Goal: Check status: Check status

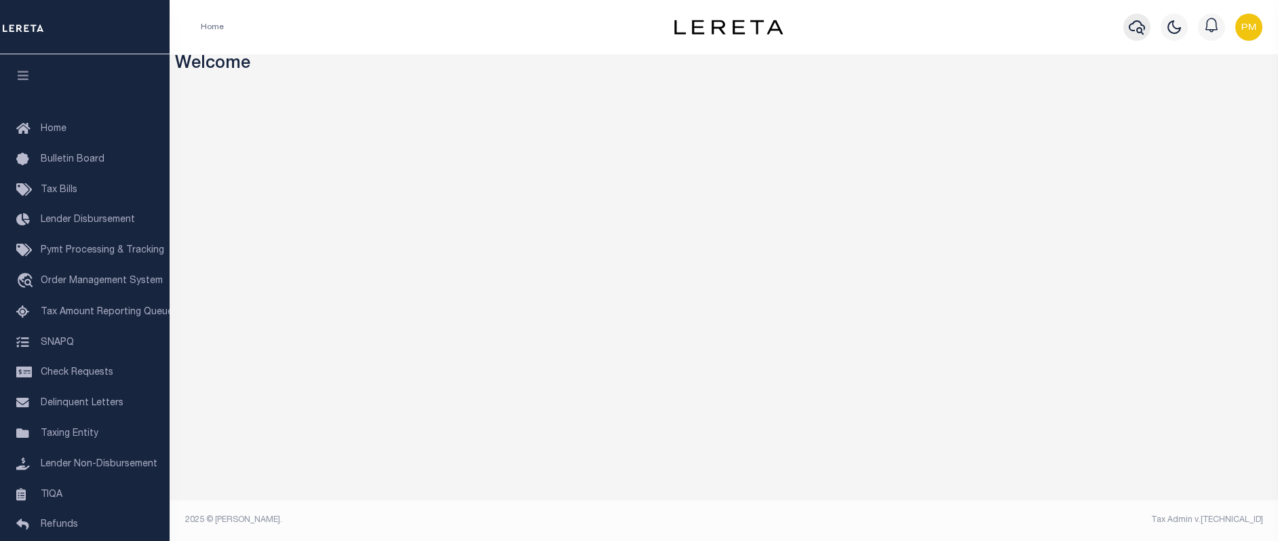
click at [1138, 24] on icon "button" at bounding box center [1137, 27] width 16 height 16
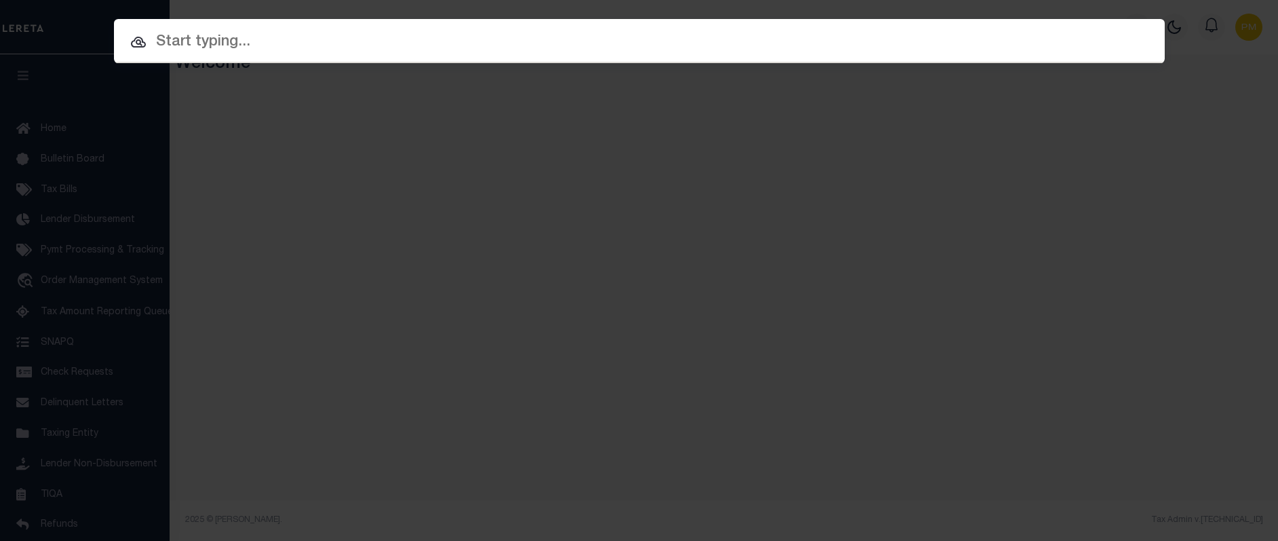
paste input "01001213."
type input "01001213."
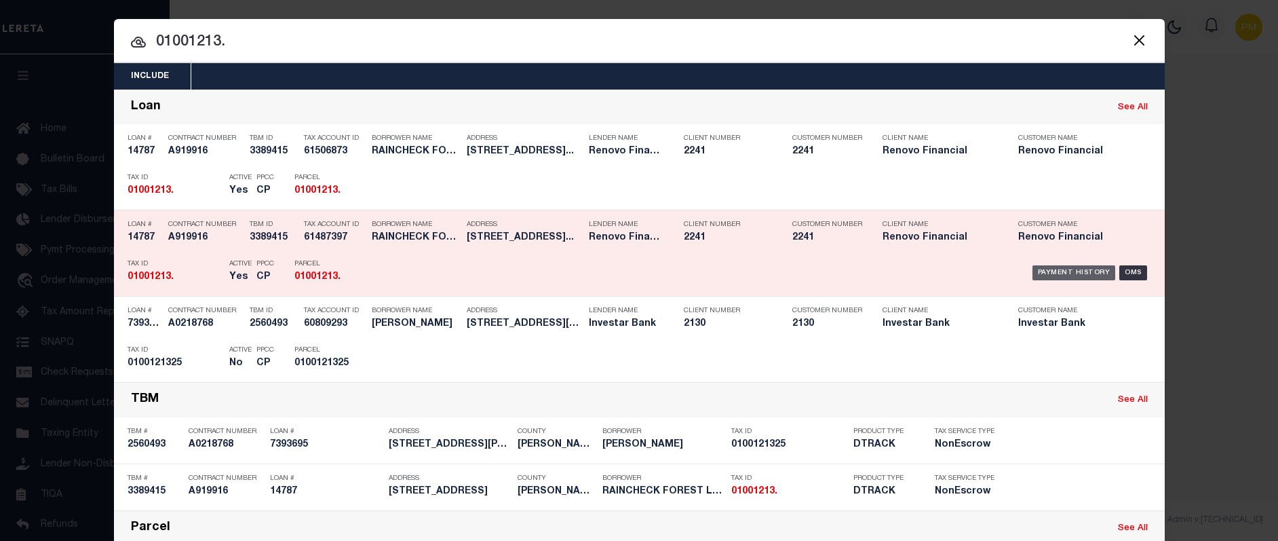
click at [1060, 274] on div "Payment History" at bounding box center [1074, 272] width 83 height 15
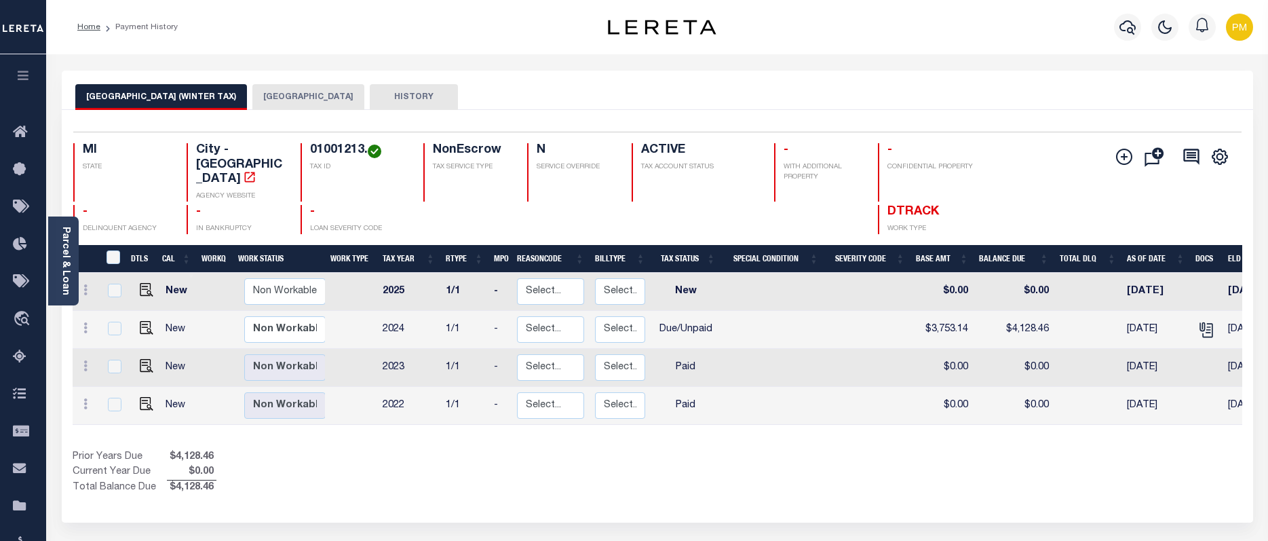
click at [262, 95] on button "DETROIT CITY" at bounding box center [308, 97] width 112 height 26
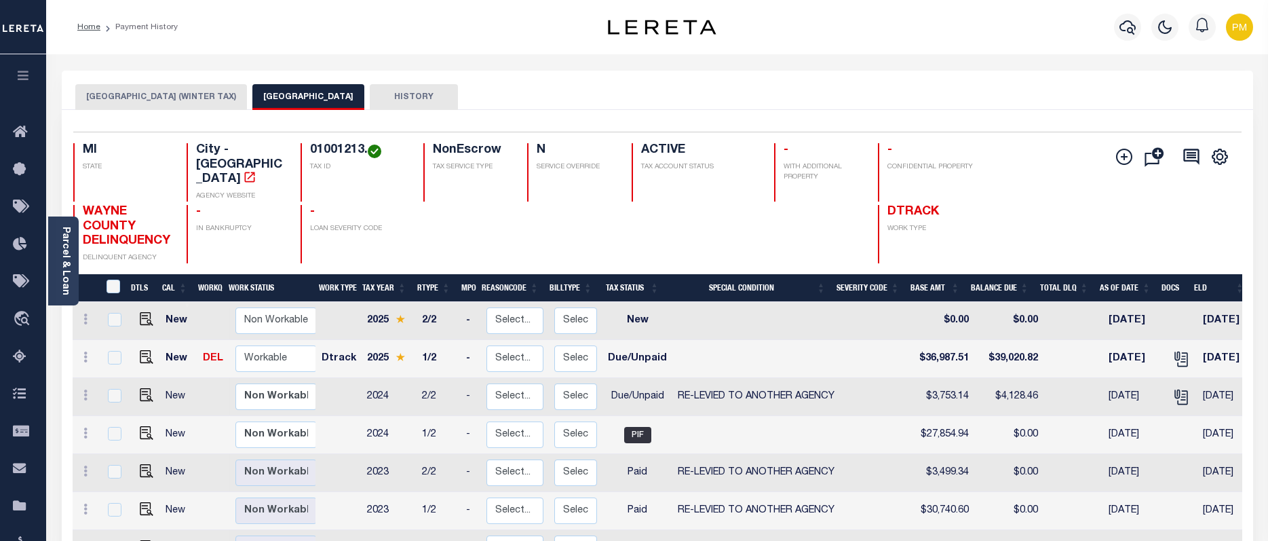
click at [128, 94] on button "DETROIT CITY (WINTER TAX)" at bounding box center [161, 97] width 172 height 26
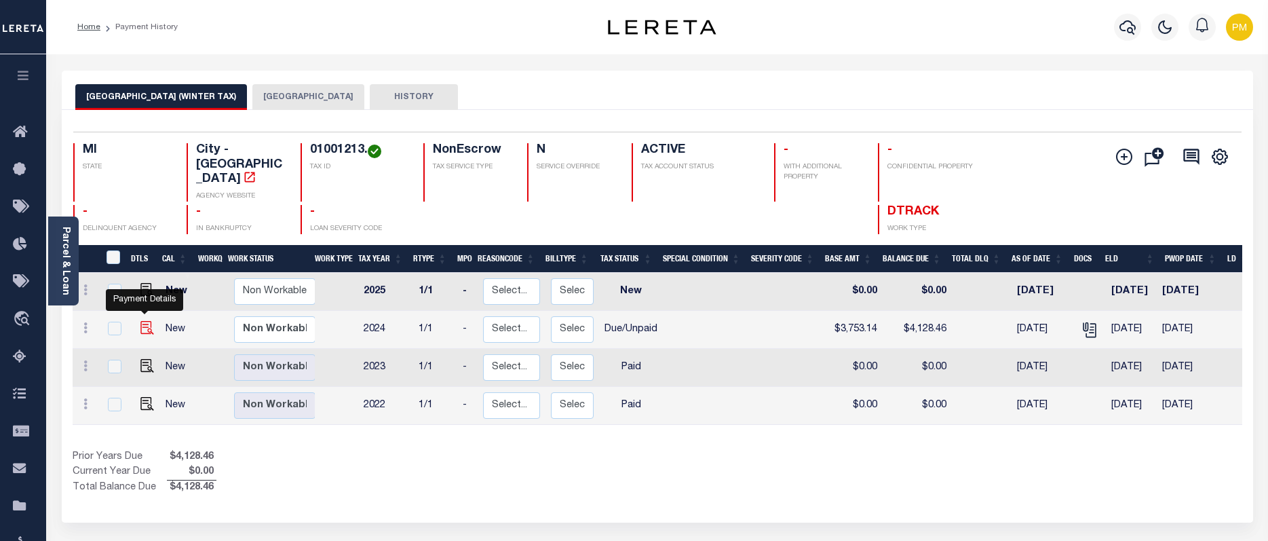
click at [145, 321] on img "" at bounding box center [147, 328] width 14 height 14
checkbox input "true"
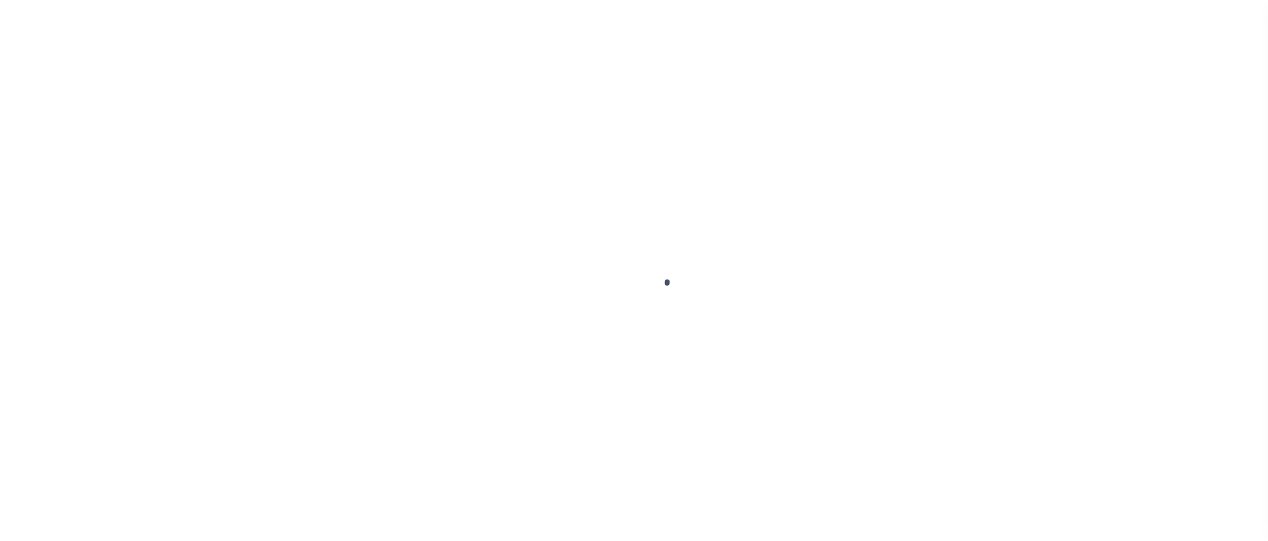
checkbox input "false"
type input "[DATE]"
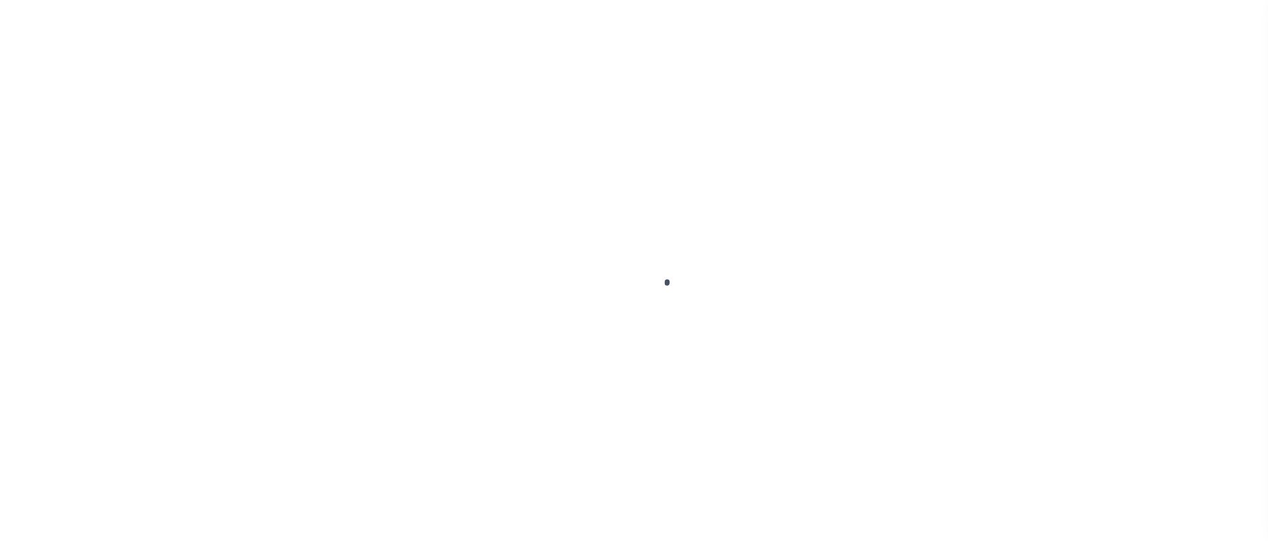
type input "[DATE]"
select select "DUE"
type input "$3,753.14"
type input "$375.32"
type input "$4,128.46"
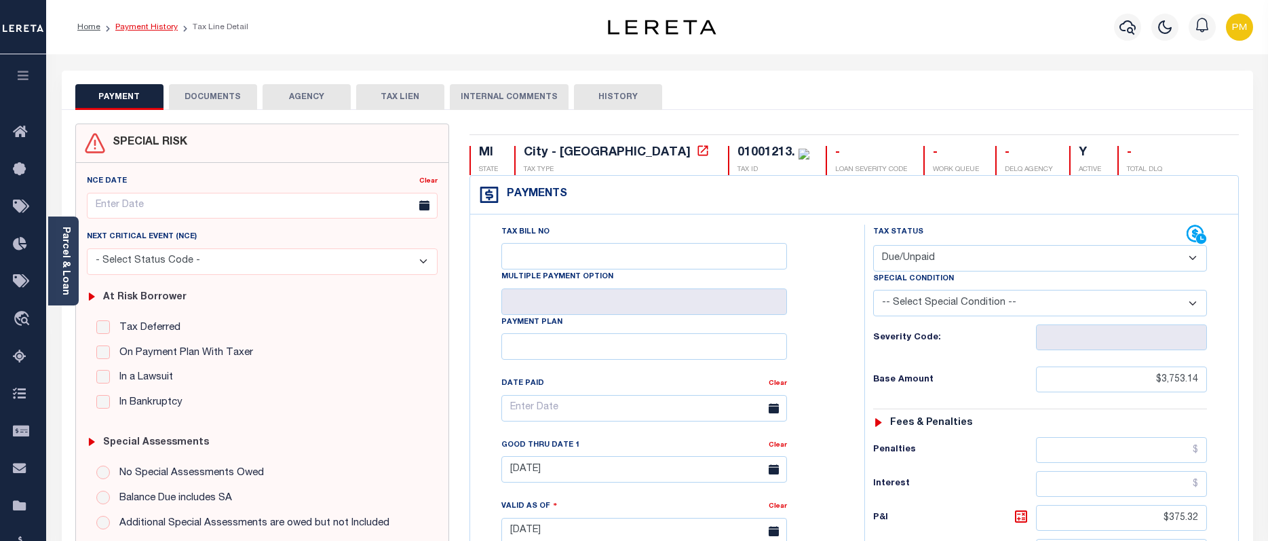
click at [159, 28] on link "Payment History" at bounding box center [146, 27] width 62 height 8
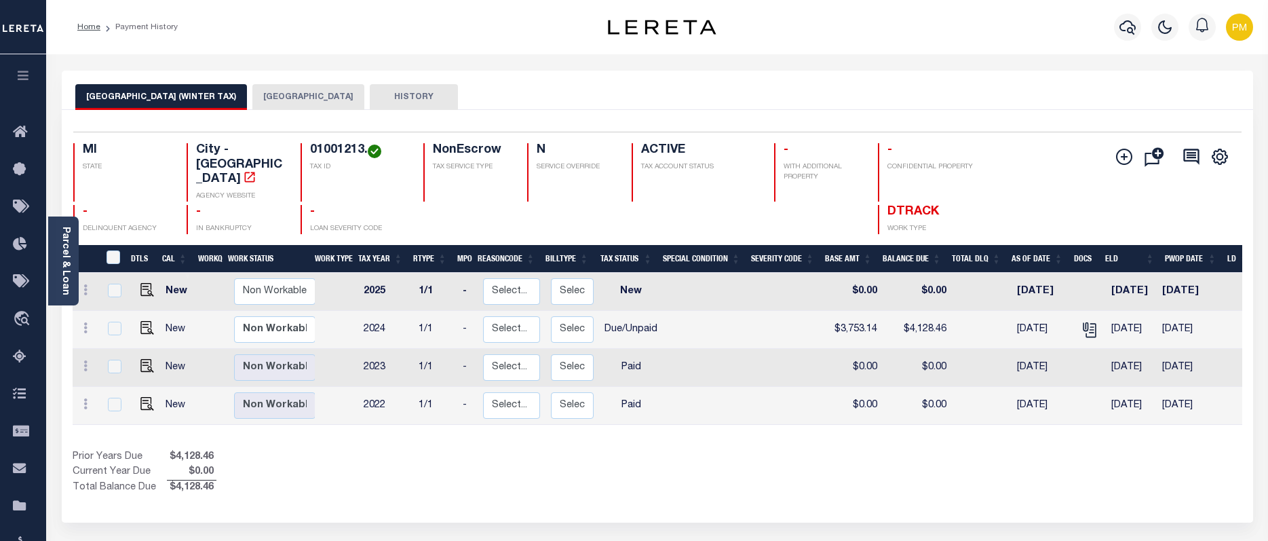
click at [252, 96] on button "DETROIT CITY" at bounding box center [308, 97] width 112 height 26
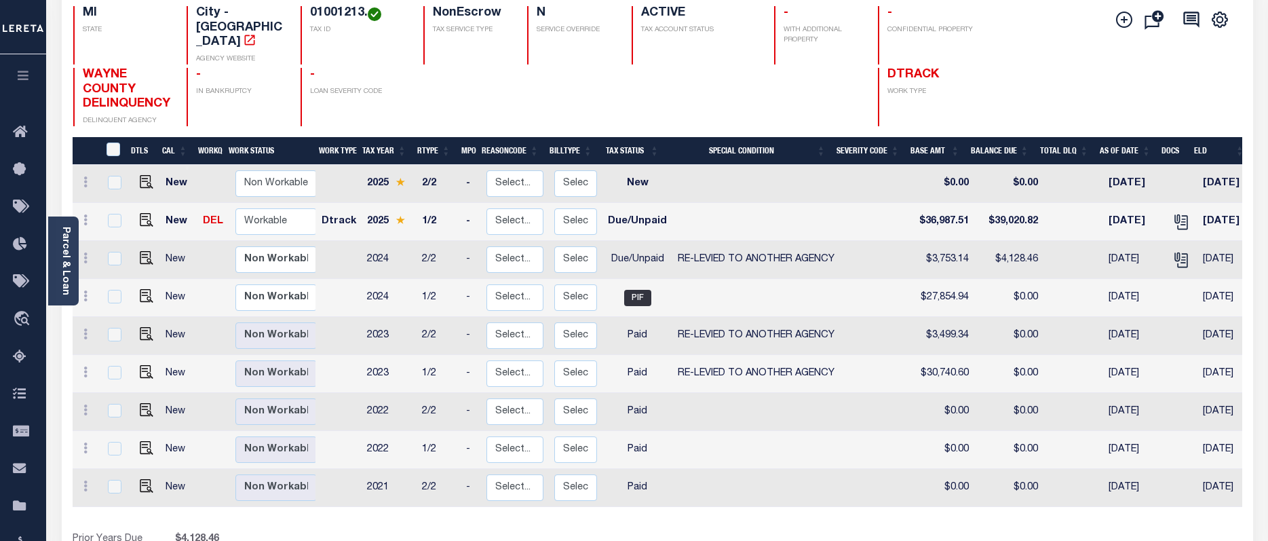
scroll to position [136, 0]
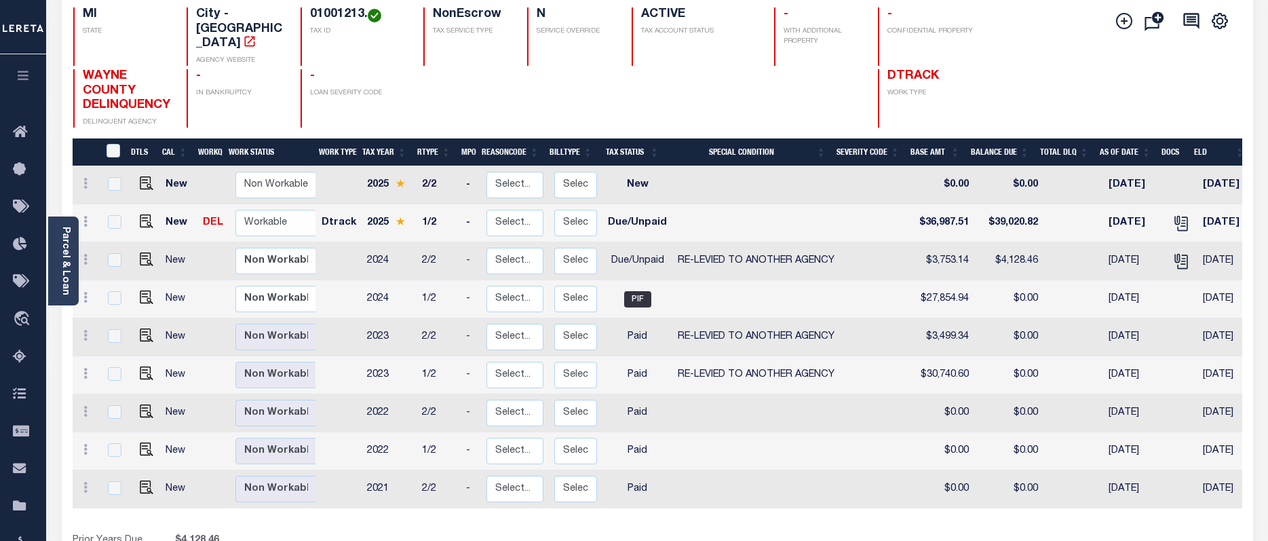
click at [702, 256] on span "RE-LEVIED TO ANOTHER AGENCY" at bounding box center [756, 261] width 157 height 10
checkbox input "true"
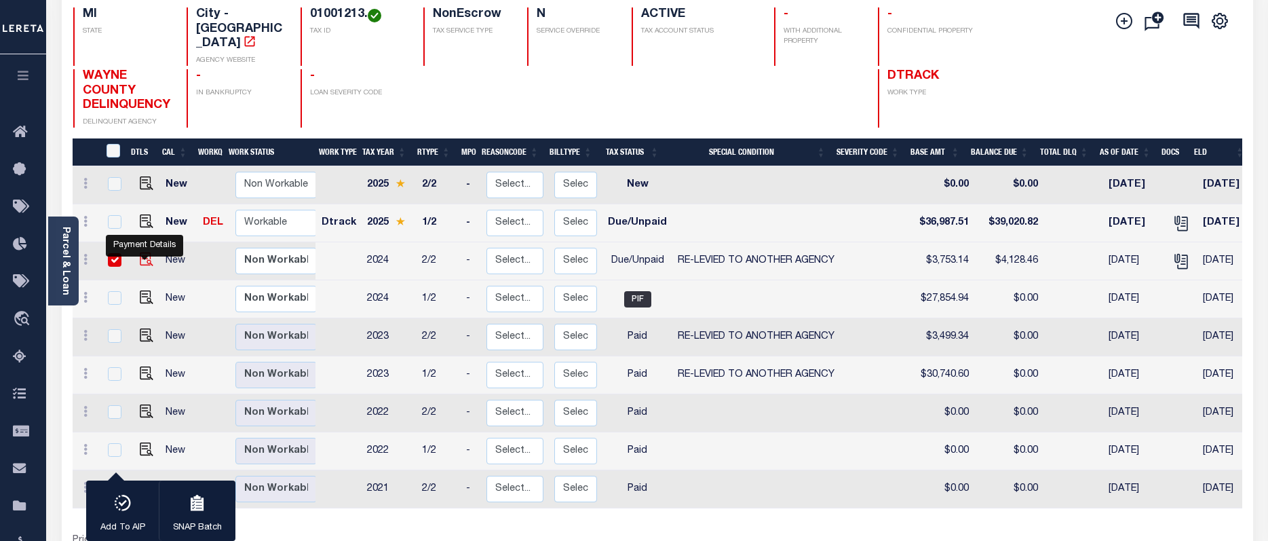
click at [141, 254] on img "" at bounding box center [147, 259] width 14 height 14
checkbox input "false"
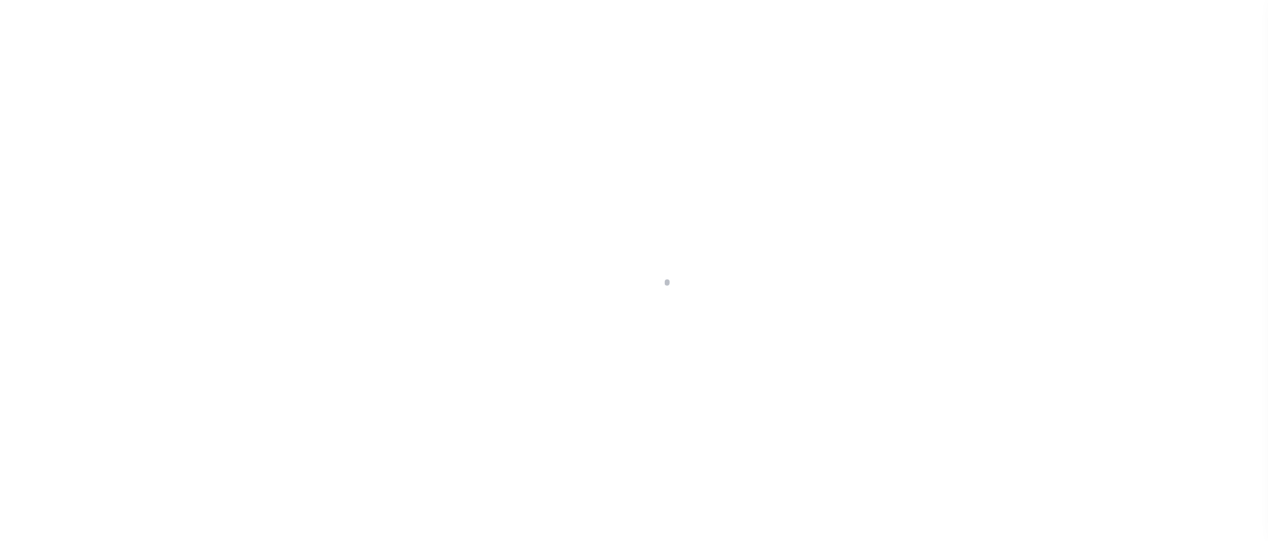
select select "DUE"
select select "31"
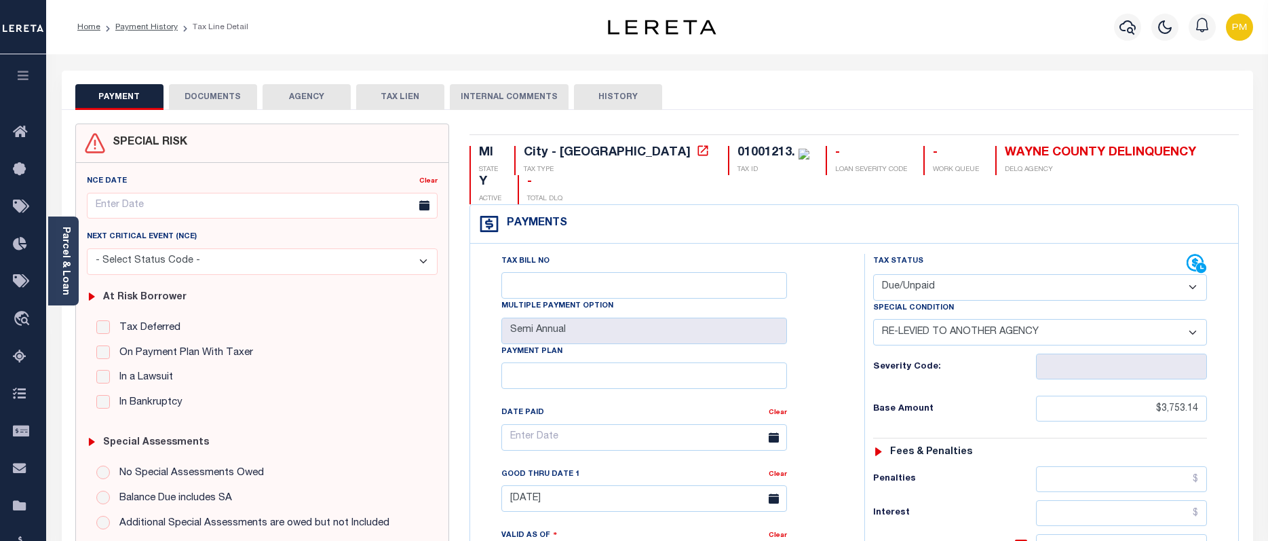
click at [138, 22] on li "Payment History" at bounding box center [138, 27] width 77 height 12
click at [145, 26] on link "Payment History" at bounding box center [146, 27] width 62 height 8
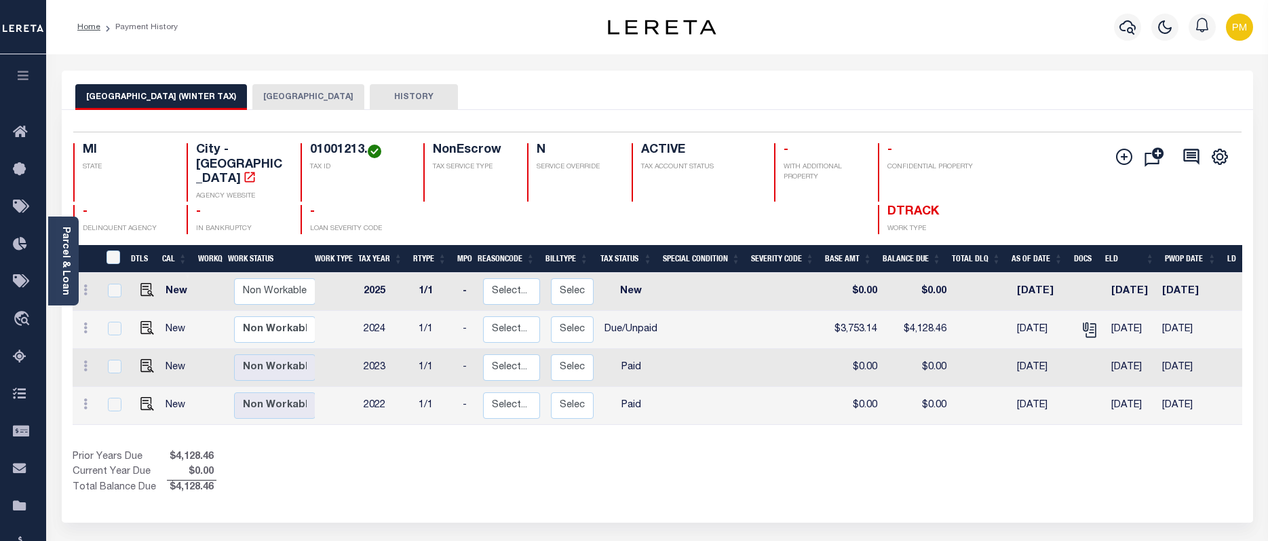
click at [267, 98] on button "[GEOGRAPHIC_DATA]" at bounding box center [308, 97] width 112 height 26
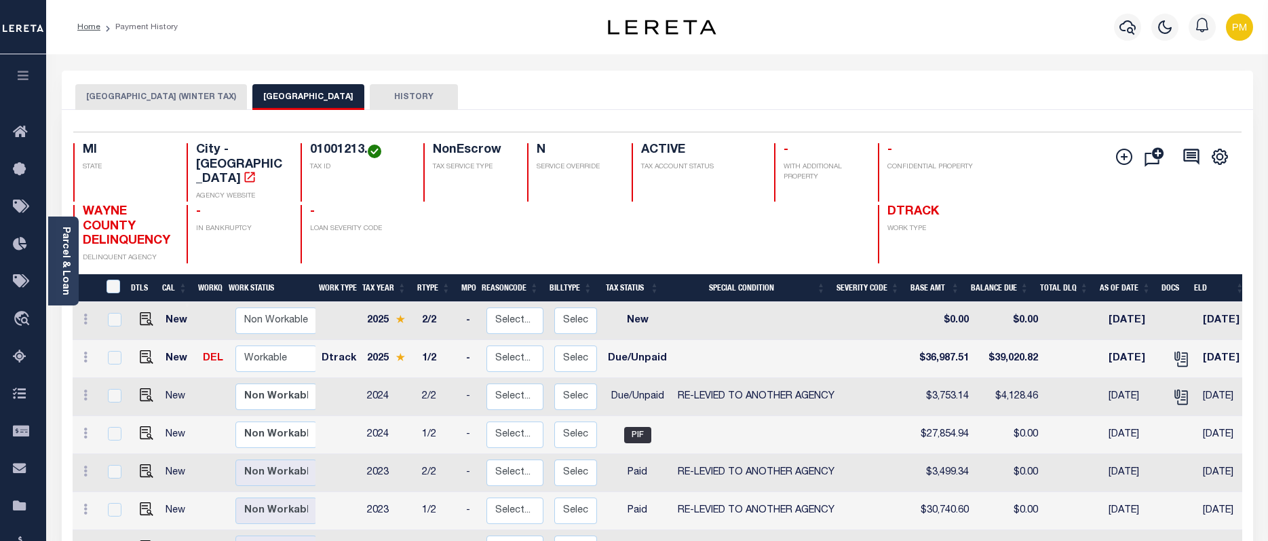
click at [164, 92] on button "DETROIT CITY (WINTER TAX)" at bounding box center [161, 97] width 172 height 26
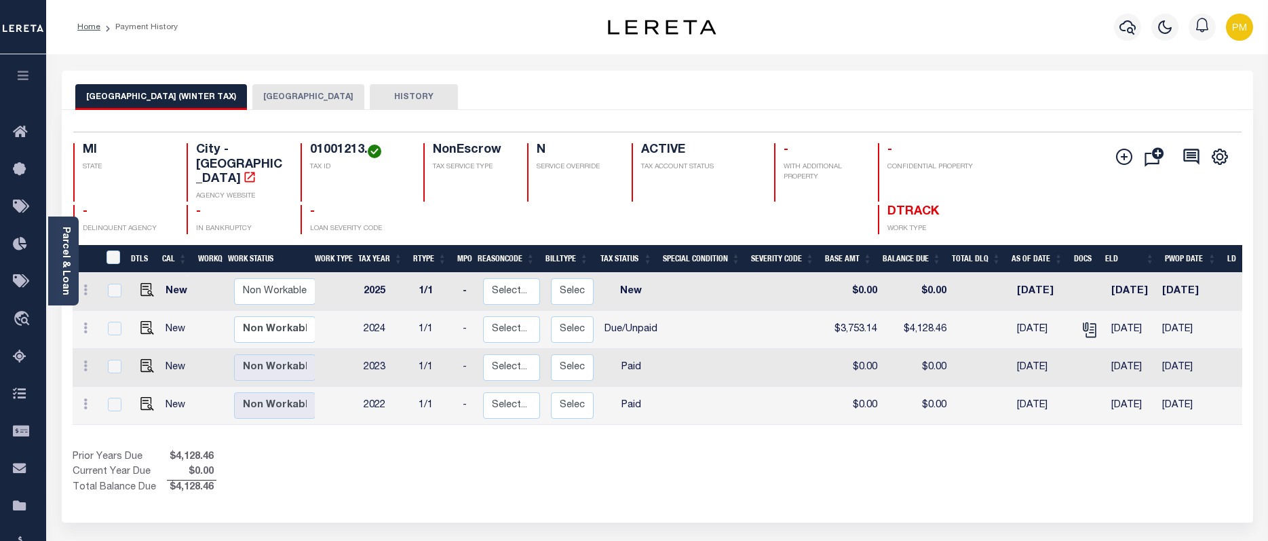
click at [258, 96] on button "DETROIT CITY" at bounding box center [308, 97] width 112 height 26
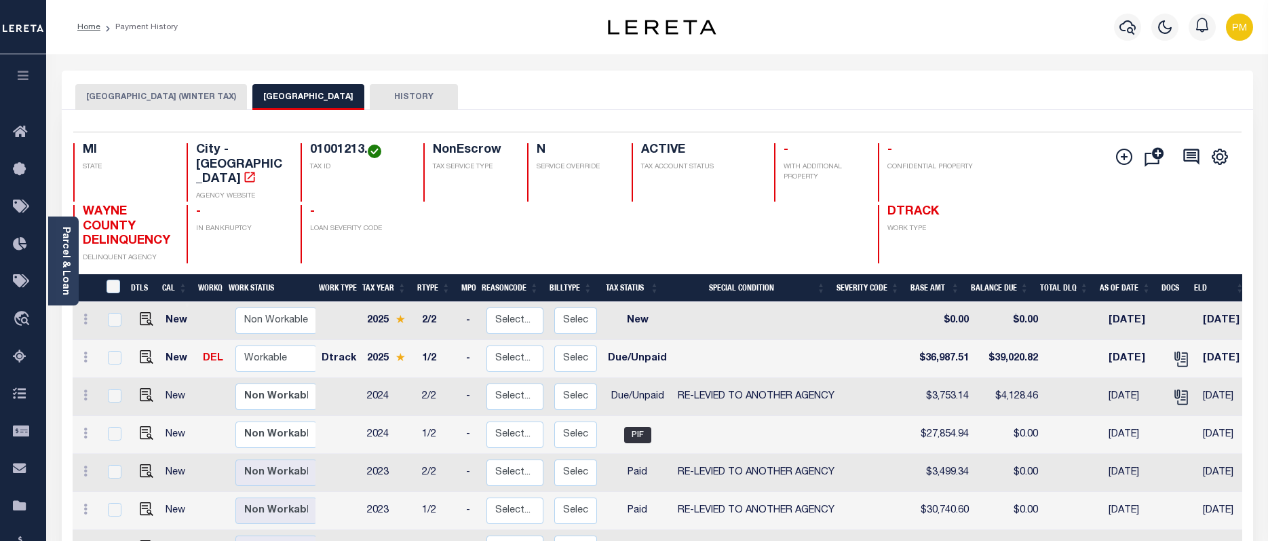
click at [154, 97] on button "DETROIT CITY (WINTER TAX)" at bounding box center [161, 97] width 172 height 26
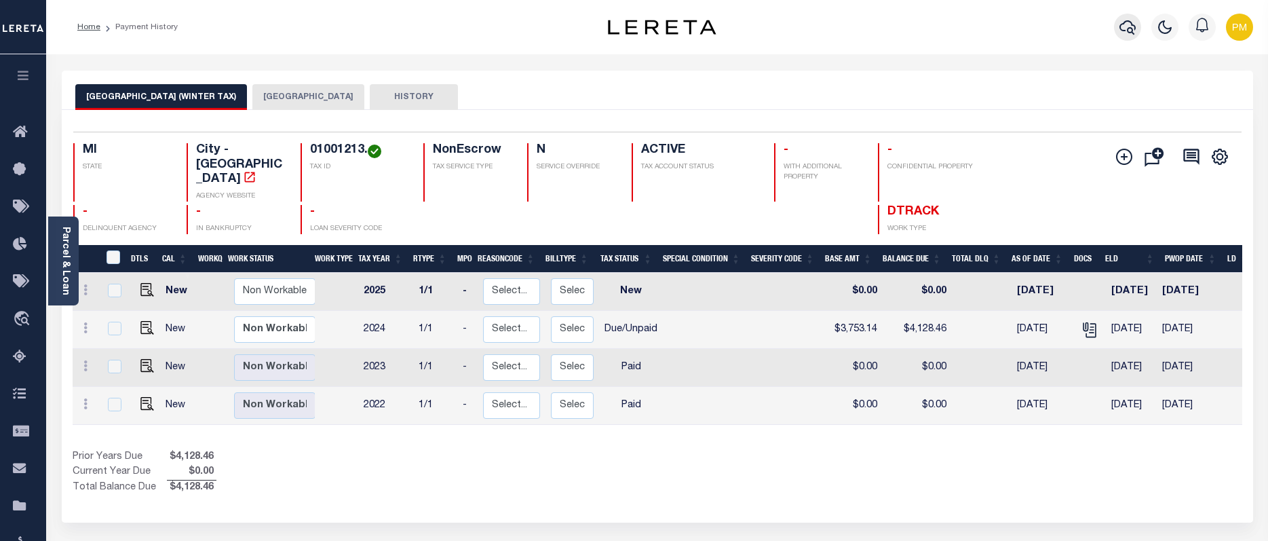
click at [1123, 29] on icon "button" at bounding box center [1128, 27] width 16 height 16
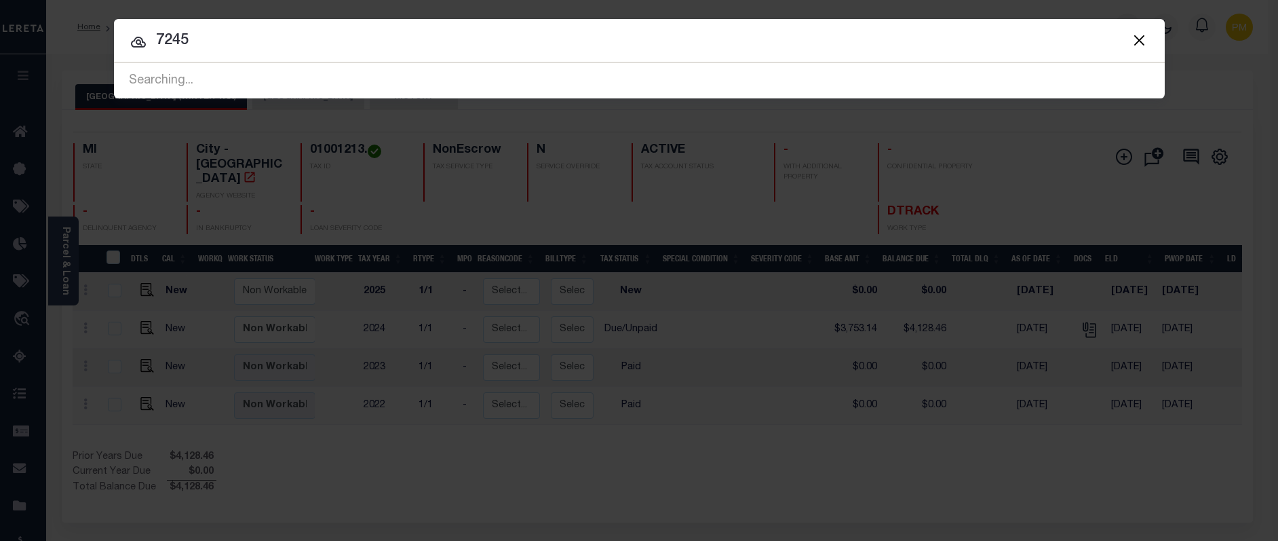
type input "7245"
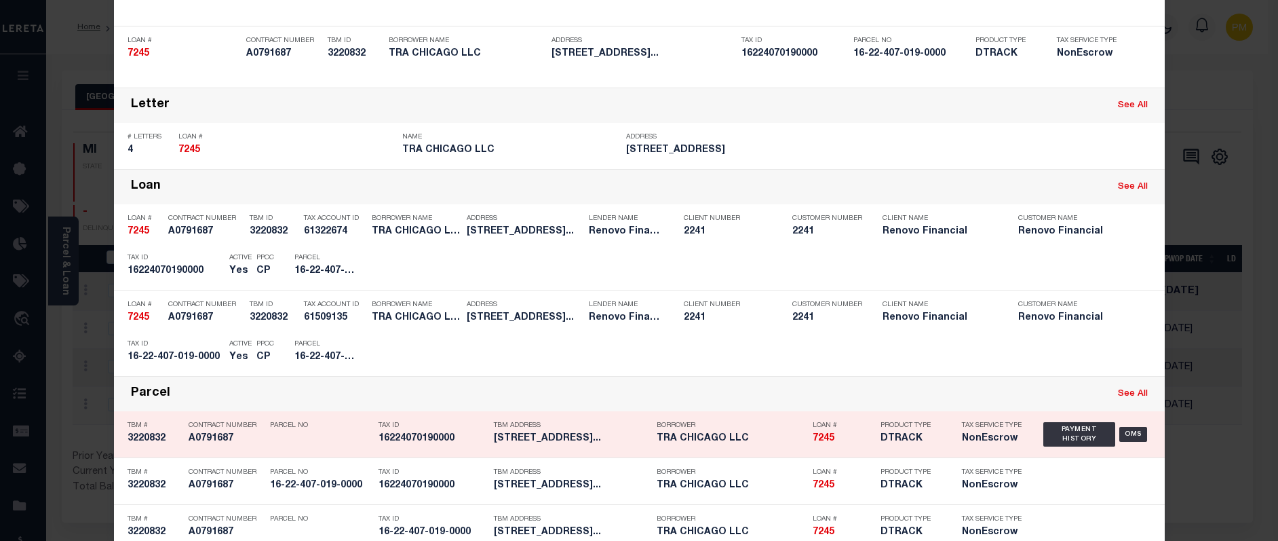
scroll to position [204, 0]
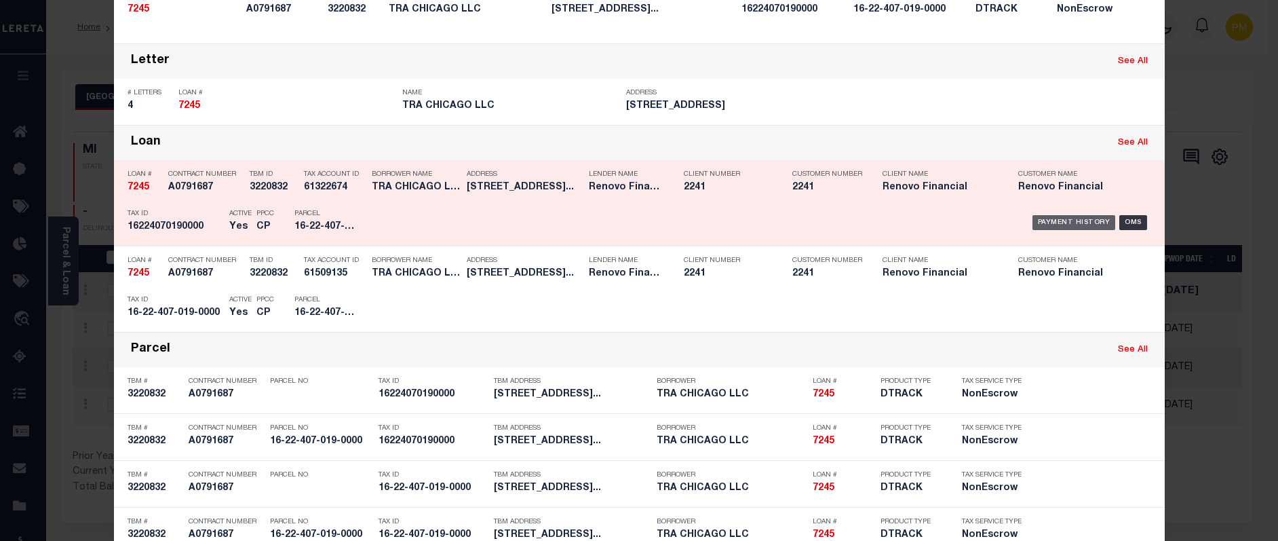
click at [1084, 227] on div "Payment History" at bounding box center [1074, 222] width 83 height 15
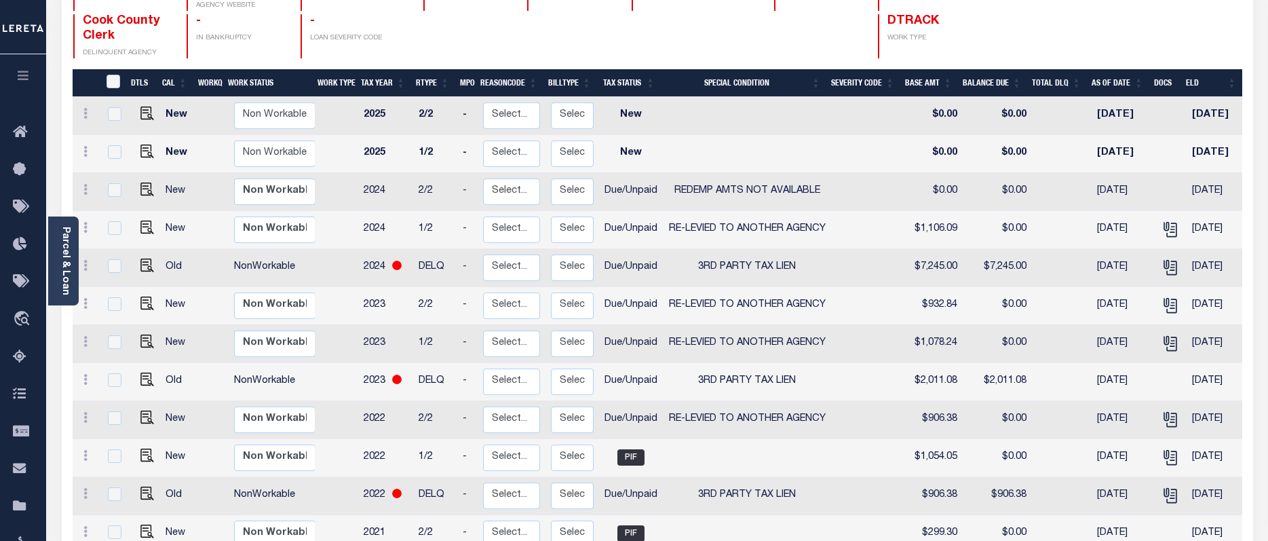
scroll to position [271, 0]
